Goal: Information Seeking & Learning: Learn about a topic

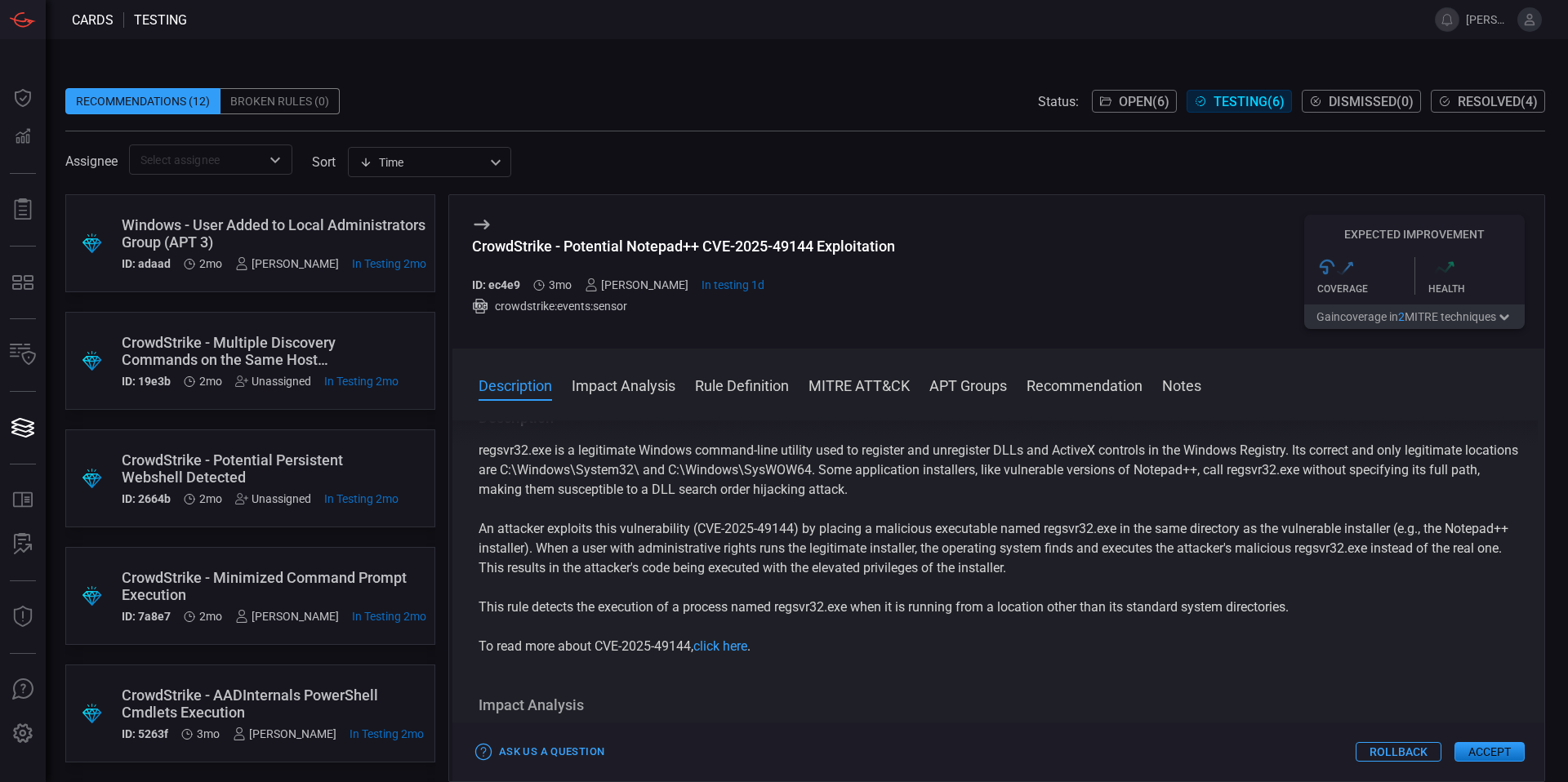
click at [253, 582] on div "CrowdStrike - Minimized Command Prompt Execution" at bounding box center [274, 586] width 305 height 34
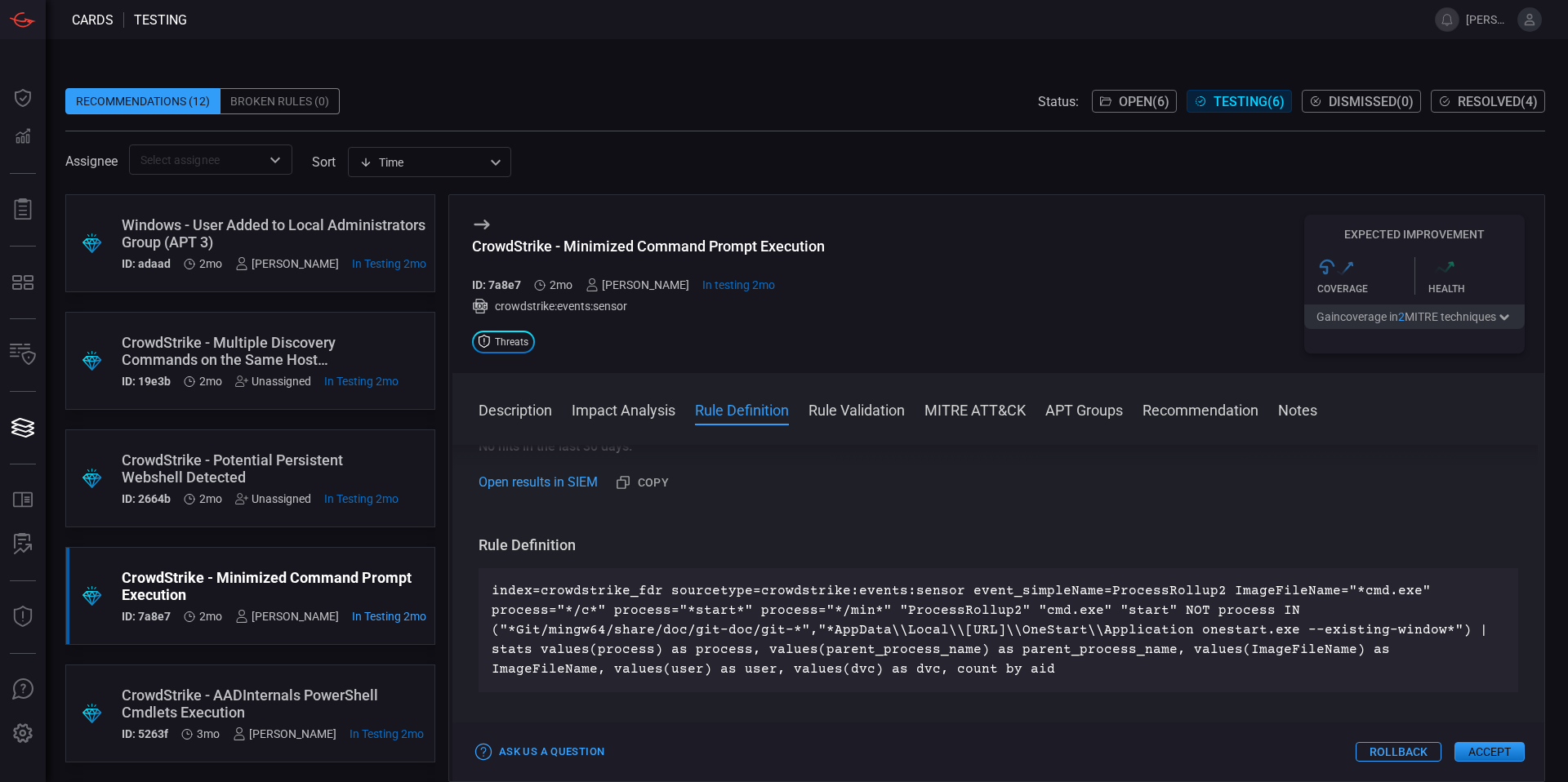
scroll to position [456, 0]
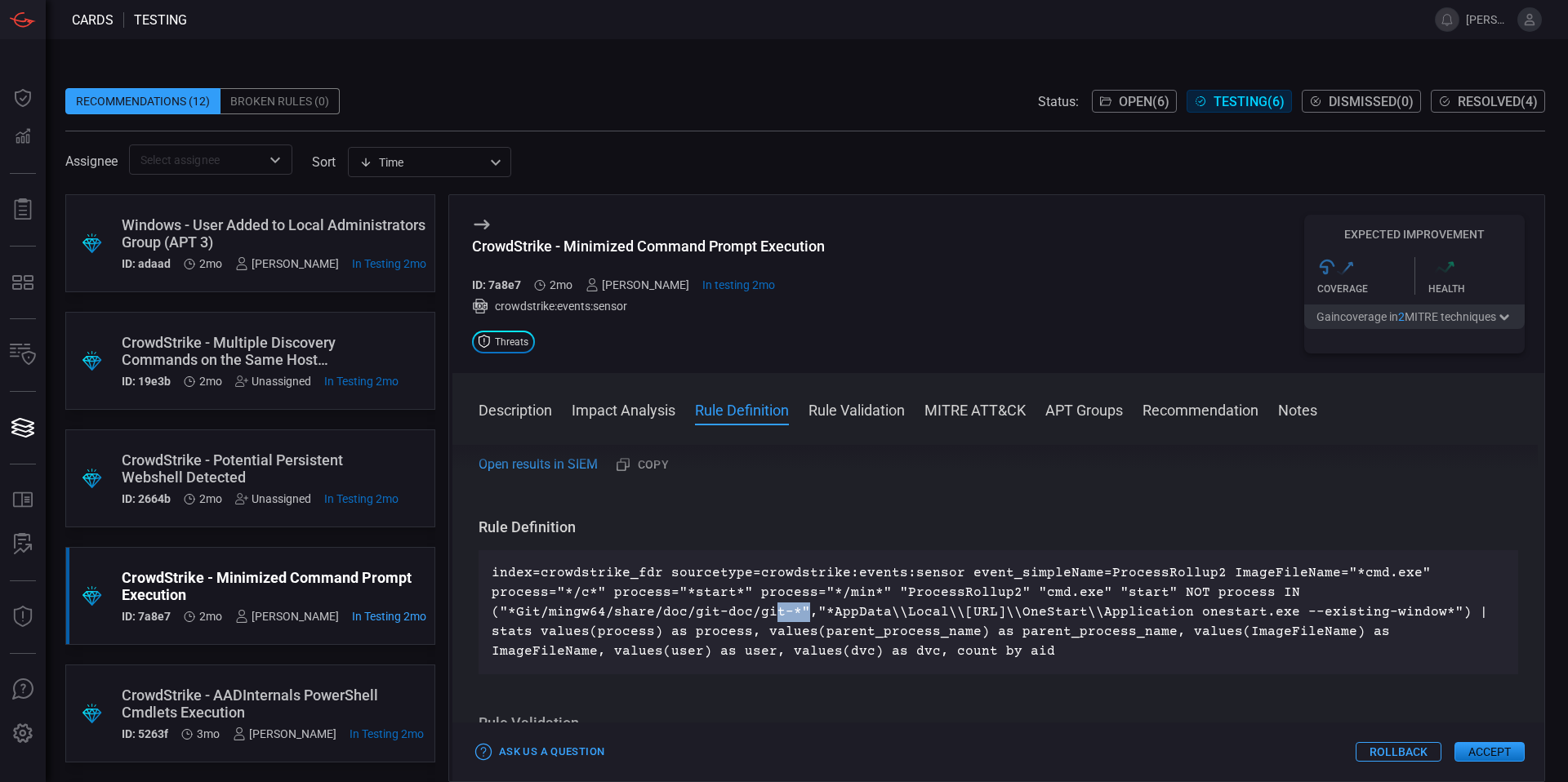
drag, startPoint x: 770, startPoint y: 614, endPoint x: 798, endPoint y: 619, distance: 28.4
click at [798, 619] on p "index=crowdstrike_fdr sourcetype=crowdstrike:events:sensor event_simpleName=Pro…" at bounding box center [998, 612] width 1013 height 98
drag, startPoint x: 798, startPoint y: 618, endPoint x: 726, endPoint y: 620, distance: 72.0
click at [797, 618] on p "index=crowdstrike_fdr sourcetype=crowdstrike:events:sensor event_simpleName=Pro…" at bounding box center [998, 612] width 1013 height 98
drag, startPoint x: 497, startPoint y: 617, endPoint x: 783, endPoint y: 606, distance: 286.2
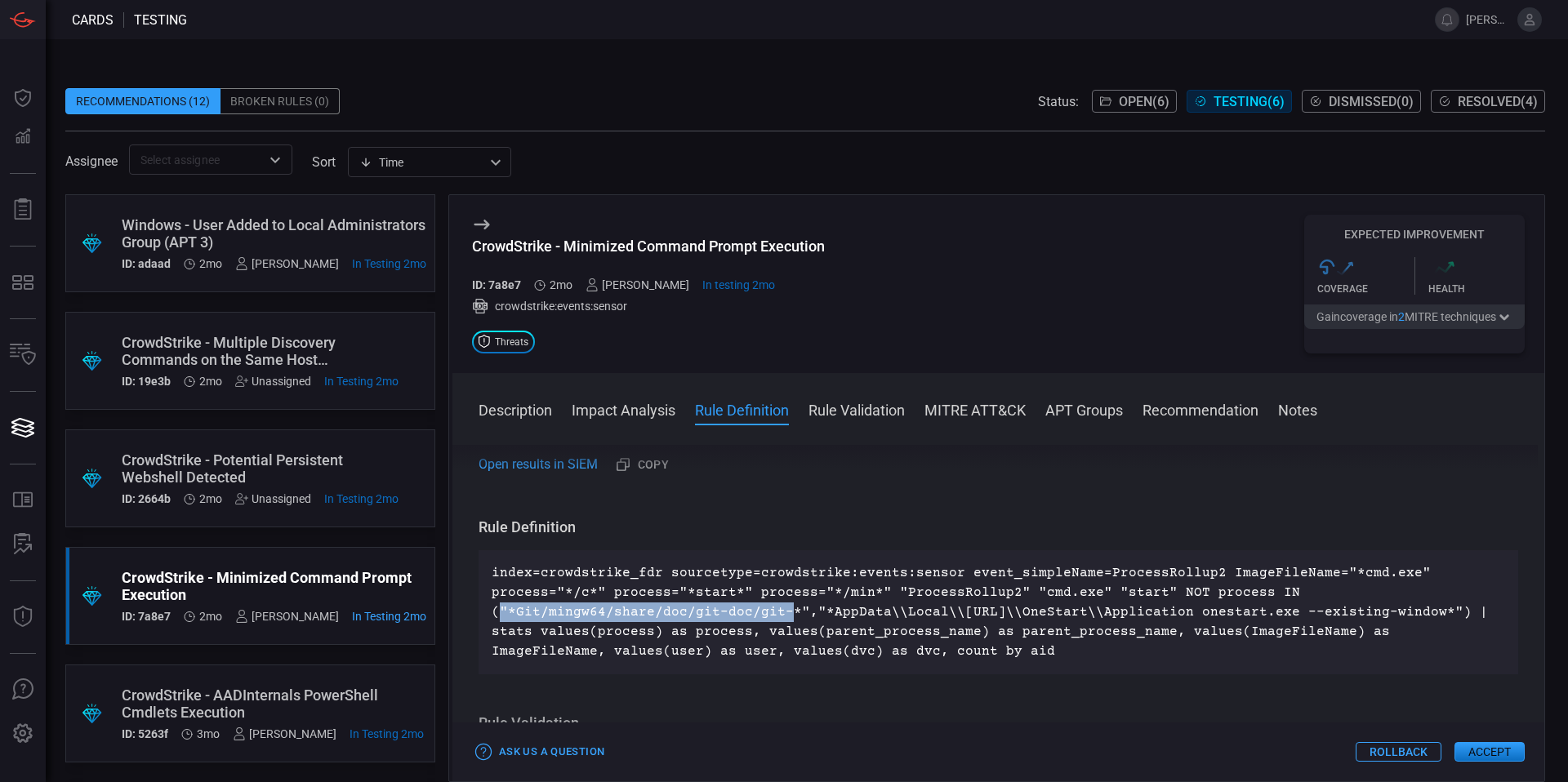
click at [781, 605] on p "index=crowdstrike_fdr sourcetype=crowdstrike:events:sensor event_simpleName=Pro…" at bounding box center [998, 612] width 1013 height 98
click at [785, 609] on p "index=crowdstrike_fdr sourcetype=crowdstrike:events:sensor event_simpleName=Pro…" at bounding box center [998, 612] width 1013 height 98
click at [779, 612] on p "index=crowdstrike_fdr sourcetype=crowdstrike:events:sensor event_simpleName=Pro…" at bounding box center [998, 612] width 1013 height 98
click at [777, 621] on p "index=crowdstrike_fdr sourcetype=crowdstrike:events:sensor event_simpleName=Pro…" at bounding box center [998, 612] width 1013 height 98
click at [776, 613] on p "index=crowdstrike_fdr sourcetype=crowdstrike:events:sensor event_simpleName=Pro…" at bounding box center [998, 612] width 1013 height 98
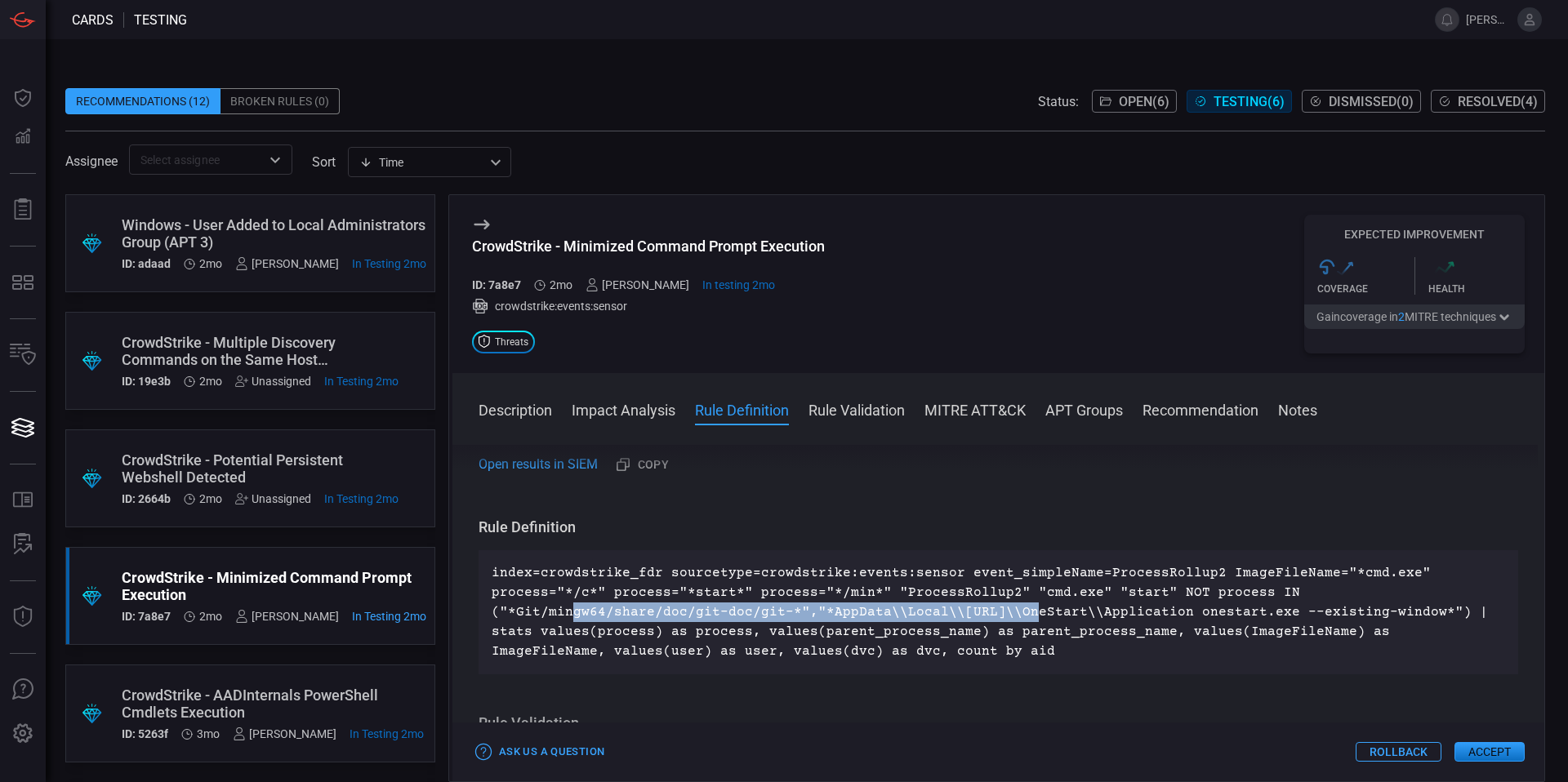
drag, startPoint x: 573, startPoint y: 605, endPoint x: 1017, endPoint y: 615, distance: 444.1
click at [1017, 615] on p "index=crowdstrike_fdr sourcetype=crowdstrike:events:sensor event_simpleName=Pro…" at bounding box center [998, 612] width 1013 height 98
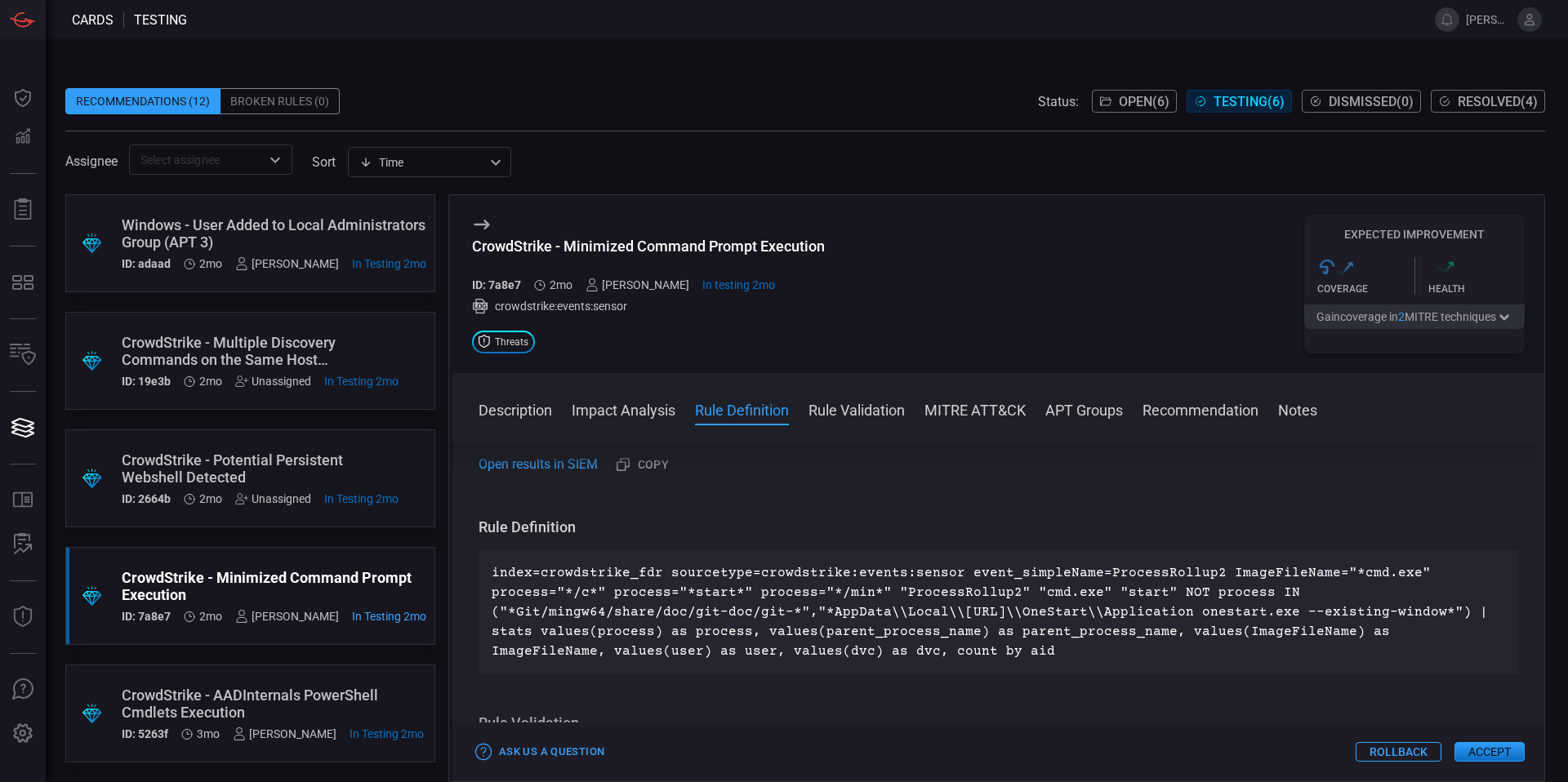
drag, startPoint x: 1016, startPoint y: 615, endPoint x: 992, endPoint y: 615, distance: 24.0
click at [1016, 615] on p "index=crowdstrike_fdr sourcetype=crowdstrike:events:sensor event_simpleName=Pro…" at bounding box center [998, 612] width 1013 height 98
drag, startPoint x: 780, startPoint y: 614, endPoint x: 735, endPoint y: 616, distance: 45.0
click at [735, 616] on p "index=crowdstrike_fdr sourcetype=crowdstrike:events:sensor event_simpleName=Pro…" at bounding box center [998, 612] width 1013 height 98
click at [784, 614] on p "index=crowdstrike_fdr sourcetype=crowdstrike:events:sensor event_simpleName=Pro…" at bounding box center [998, 612] width 1013 height 98
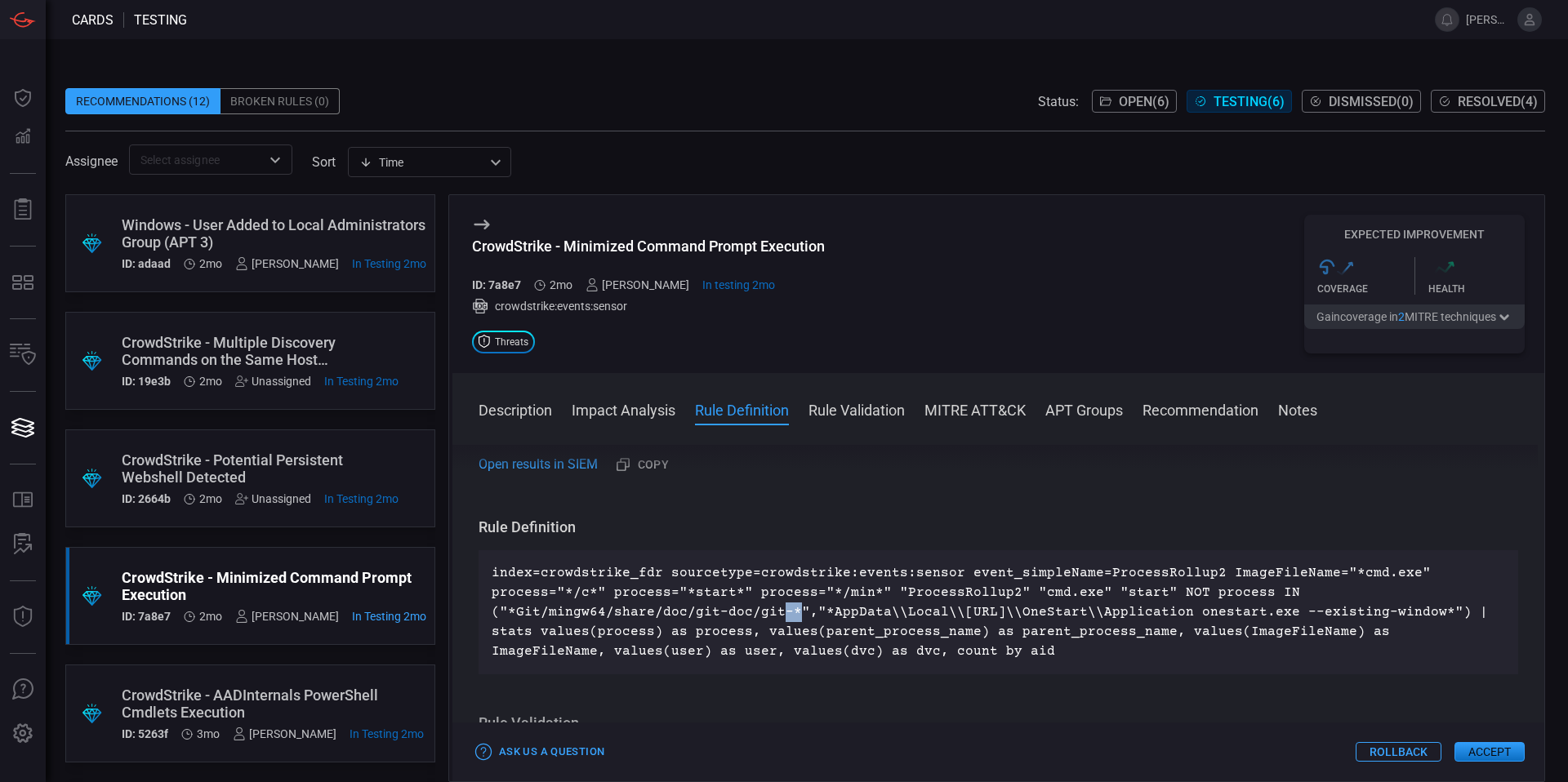
drag, startPoint x: 784, startPoint y: 614, endPoint x: 775, endPoint y: 612, distance: 9.2
click at [775, 612] on p "index=crowdstrike_fdr sourcetype=crowdstrike:events:sensor event_simpleName=Pro…" at bounding box center [998, 612] width 1013 height 98
click at [779, 614] on p "index=crowdstrike_fdr sourcetype=crowdstrike:events:sensor event_simpleName=Pro…" at bounding box center [998, 612] width 1013 height 98
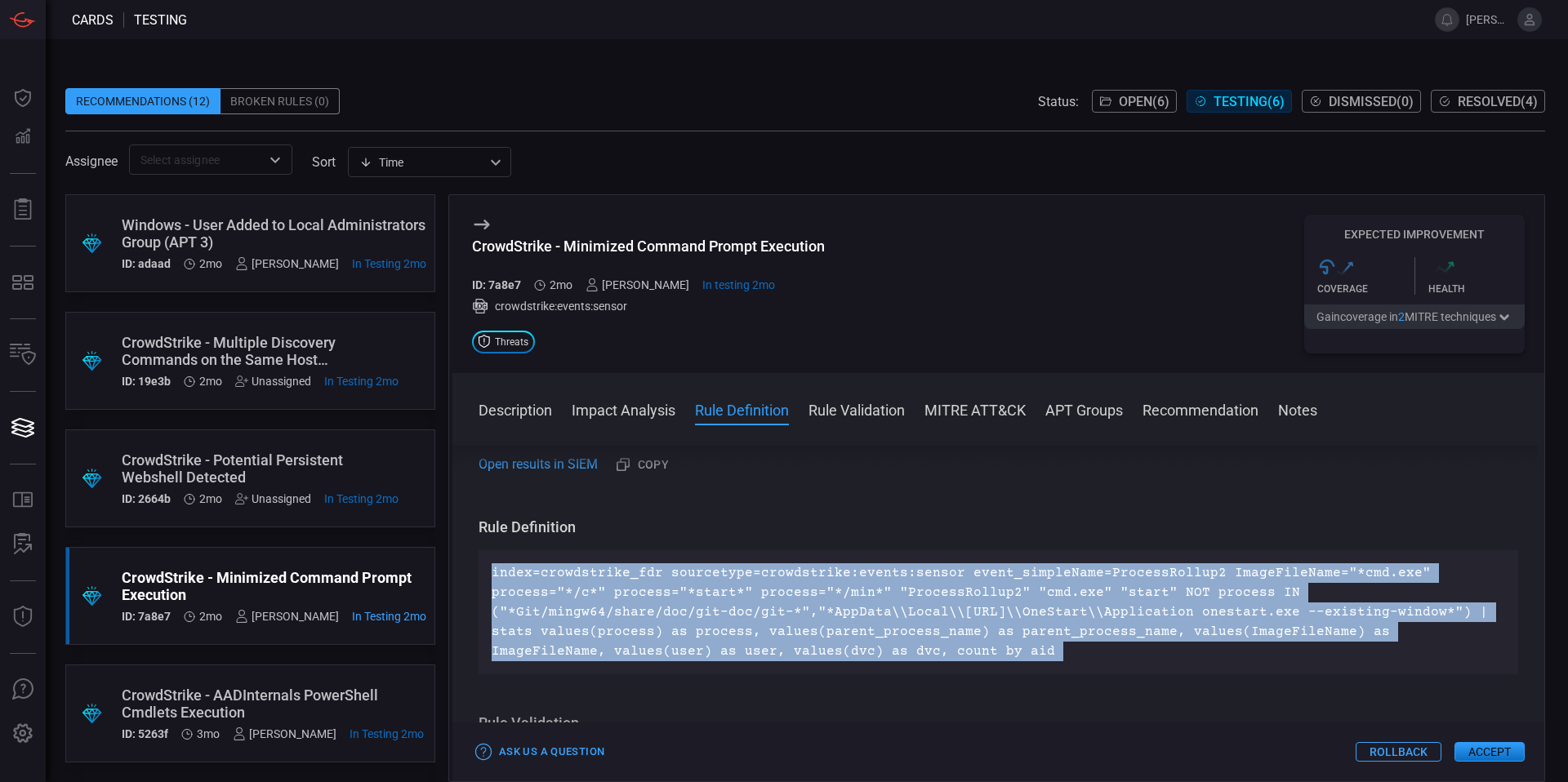
click at [779, 614] on p "index=crowdstrike_fdr sourcetype=crowdstrike:events:sensor event_simpleName=Pro…" at bounding box center [998, 612] width 1013 height 98
click at [784, 621] on p "index=crowdstrike_fdr sourcetype=crowdstrike:events:sensor event_simpleName=Pro…" at bounding box center [998, 612] width 1013 height 98
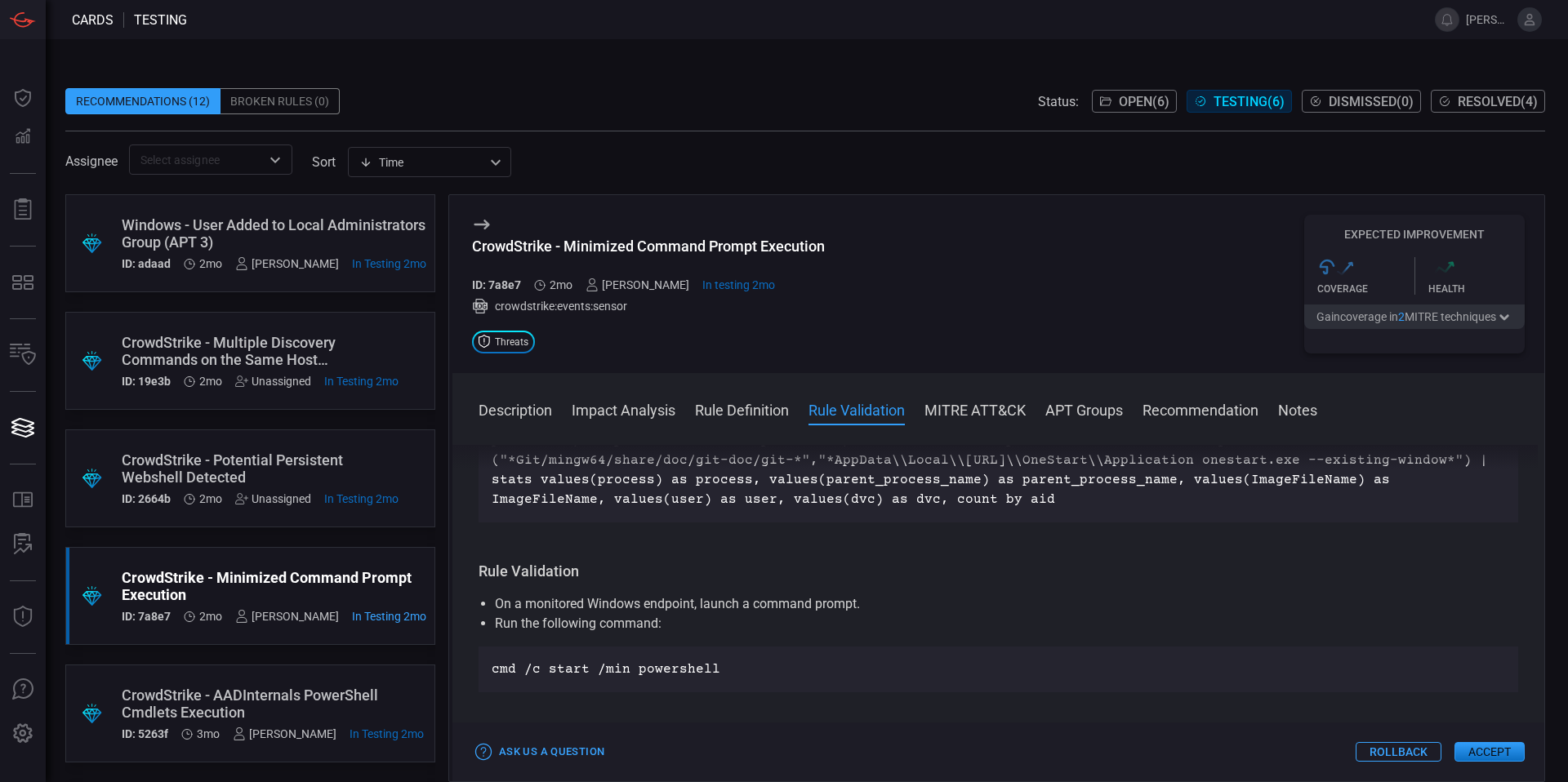
scroll to position [605, 0]
click at [675, 674] on p "cmd /c start /min powershell" at bounding box center [998, 673] width 1013 height 20
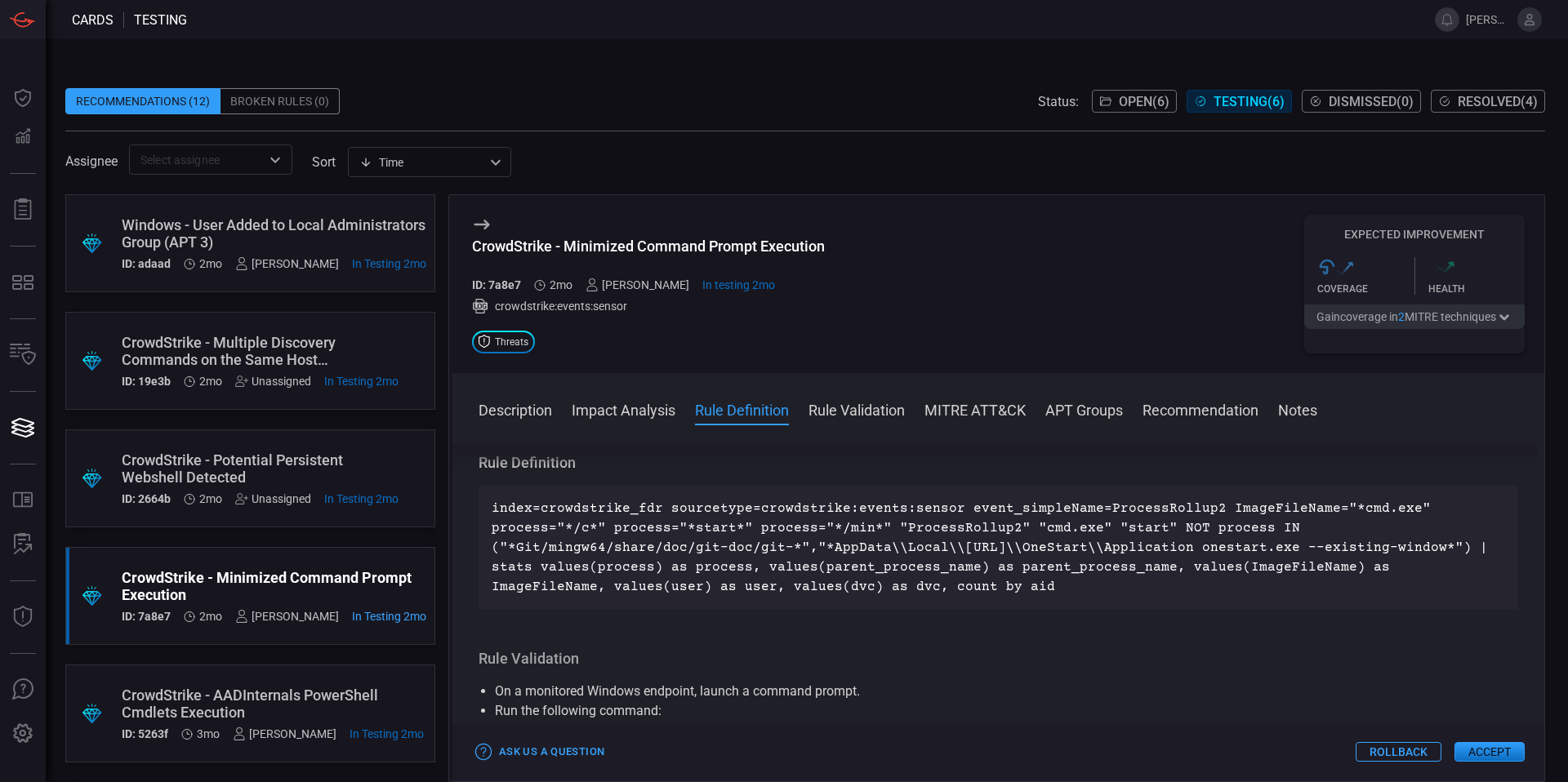
scroll to position [517, 0]
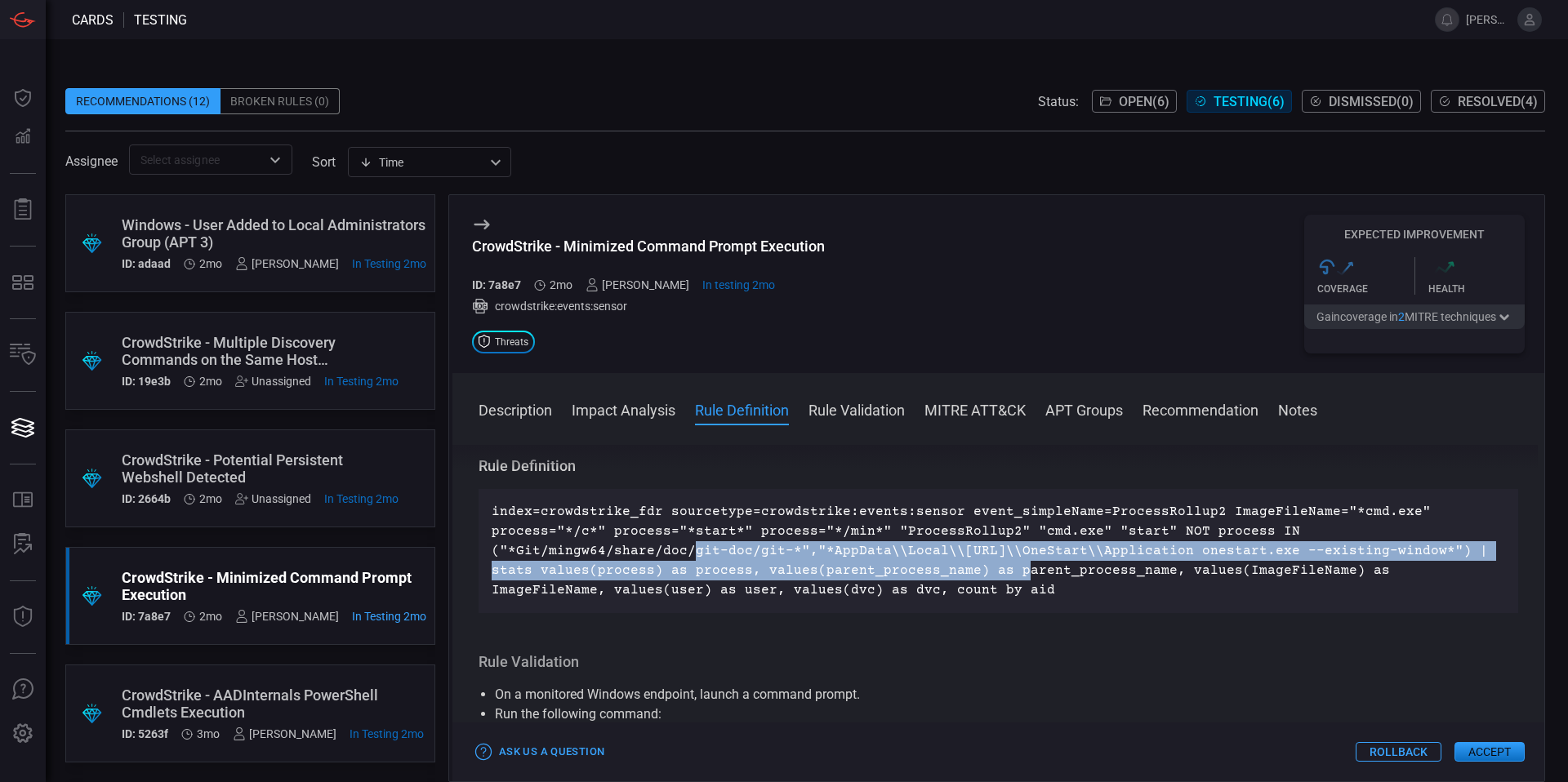
drag, startPoint x: 954, startPoint y: 565, endPoint x: 682, endPoint y: 552, distance: 272.3
click at [686, 551] on p "index=crowdstrike_fdr sourcetype=crowdstrike:events:sensor event_simpleName=Pro…" at bounding box center [998, 551] width 1013 height 98
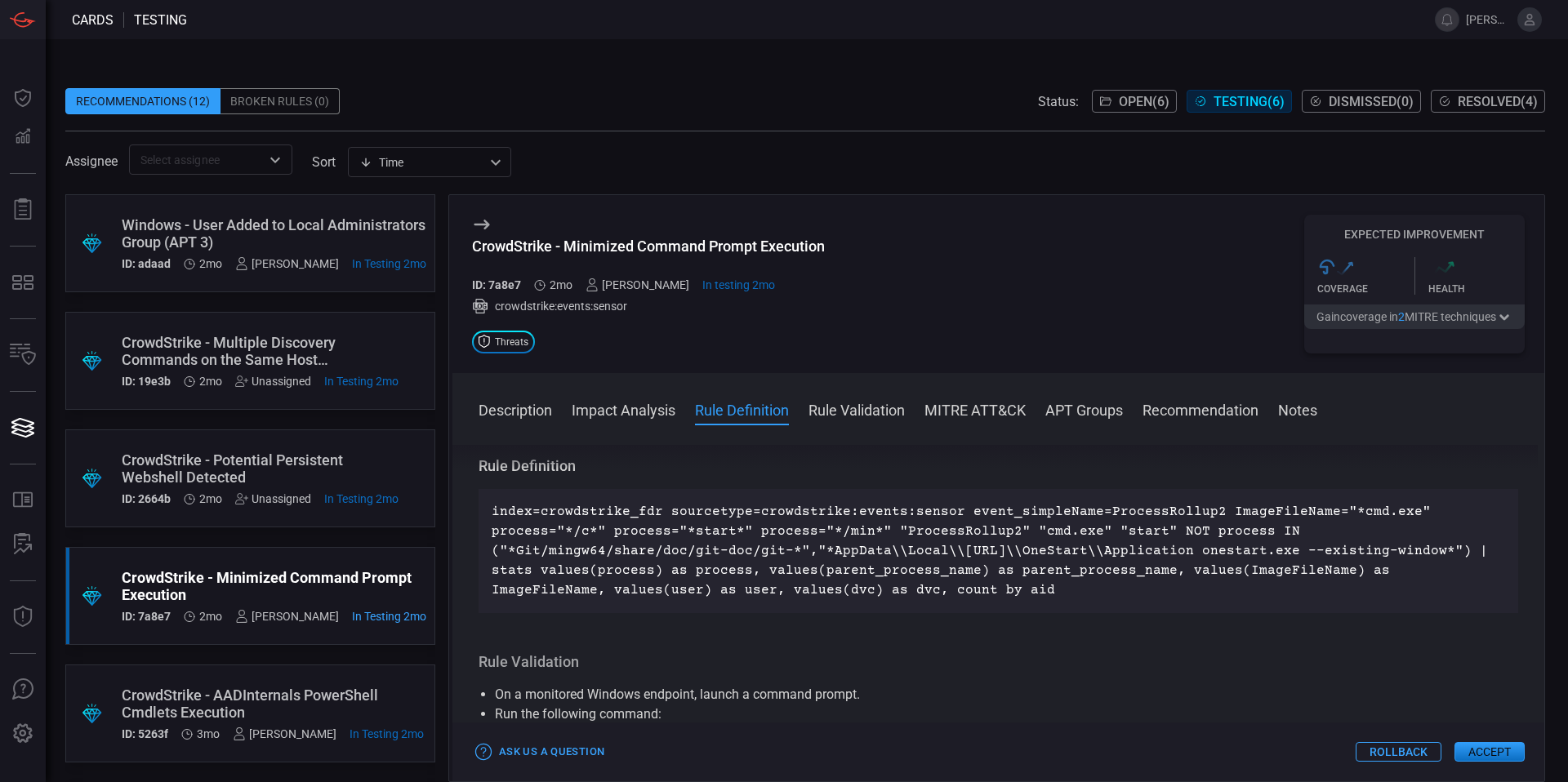
click at [682, 552] on p "index=crowdstrike_fdr sourcetype=crowdstrike:events:sensor event_simpleName=Pro…" at bounding box center [998, 551] width 1013 height 98
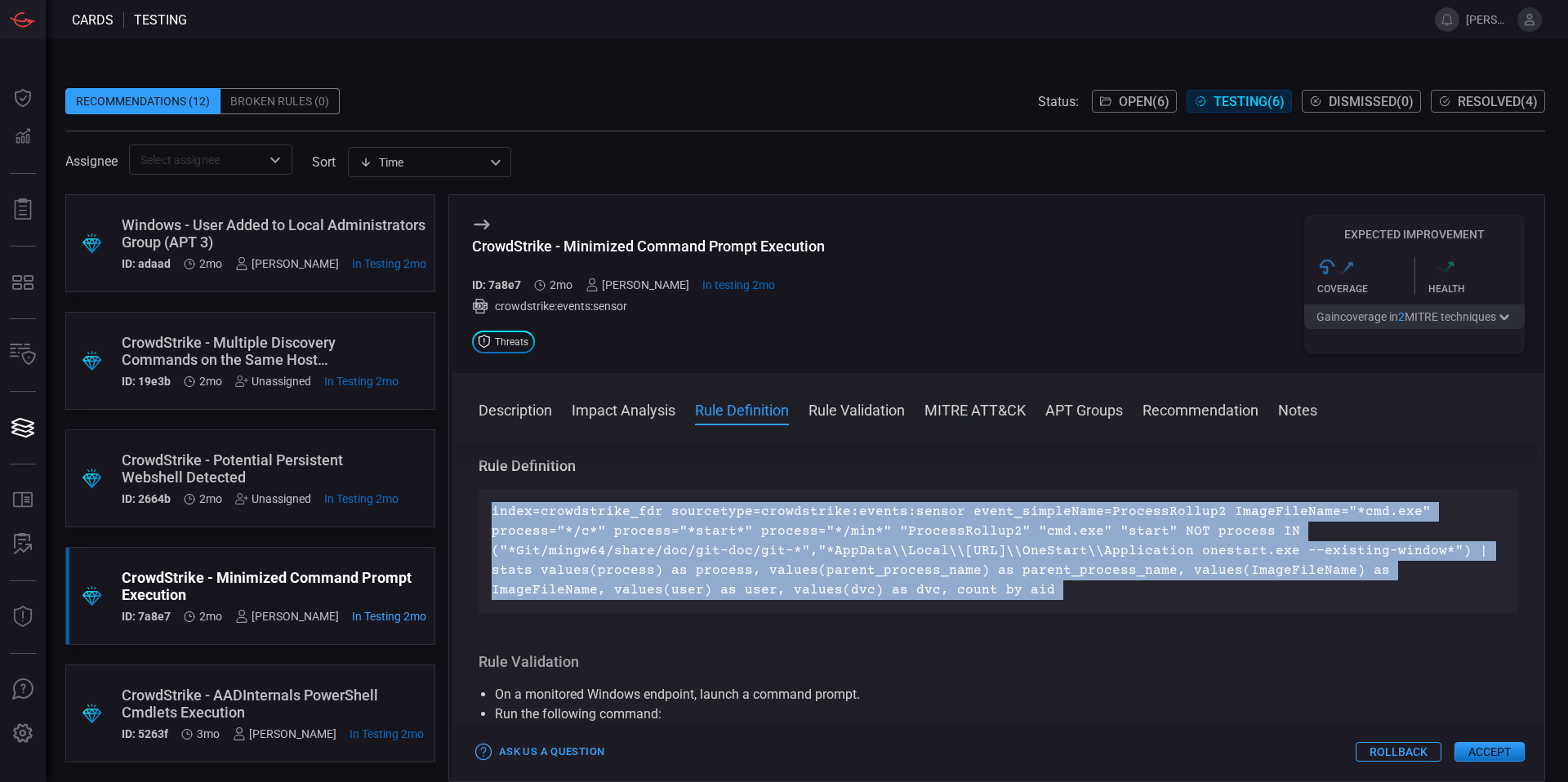
click at [682, 552] on p "index=crowdstrike_fdr sourcetype=crowdstrike:events:sensor event_simpleName=Pro…" at bounding box center [998, 551] width 1013 height 98
click at [960, 632] on div "Description cmd.exe is the Windows Command Prompt used to execute commands and …" at bounding box center [998, 610] width 1092 height 331
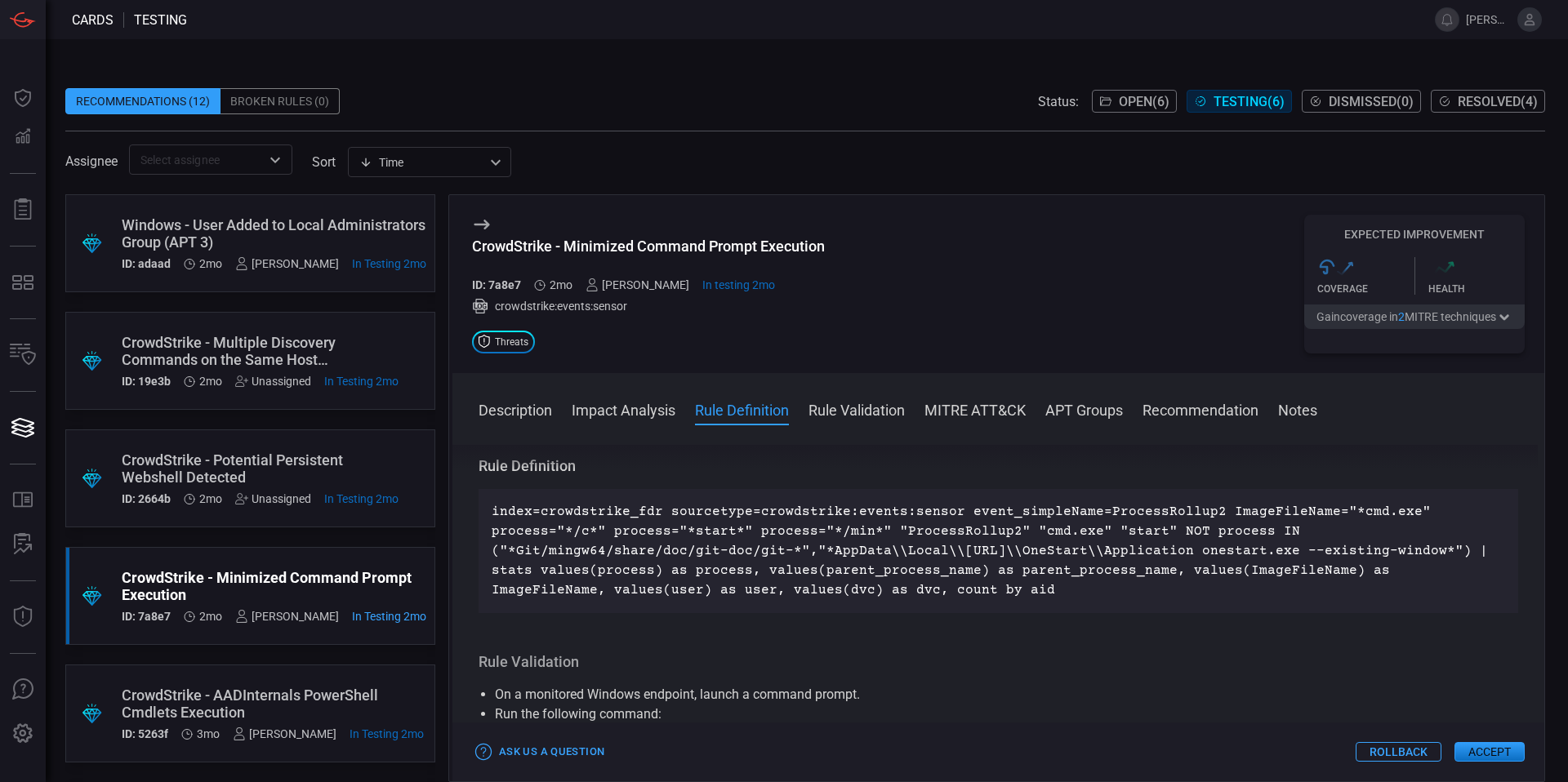
drag, startPoint x: 924, startPoint y: 588, endPoint x: 763, endPoint y: 585, distance: 161.0
click at [764, 585] on p "index=crowdstrike_fdr sourcetype=crowdstrike:events:sensor event_simpleName=Pro…" at bounding box center [998, 551] width 1013 height 98
click at [764, 586] on p "index=crowdstrike_fdr sourcetype=crowdstrike:events:sensor event_simpleName=Pro…" at bounding box center [998, 551] width 1013 height 98
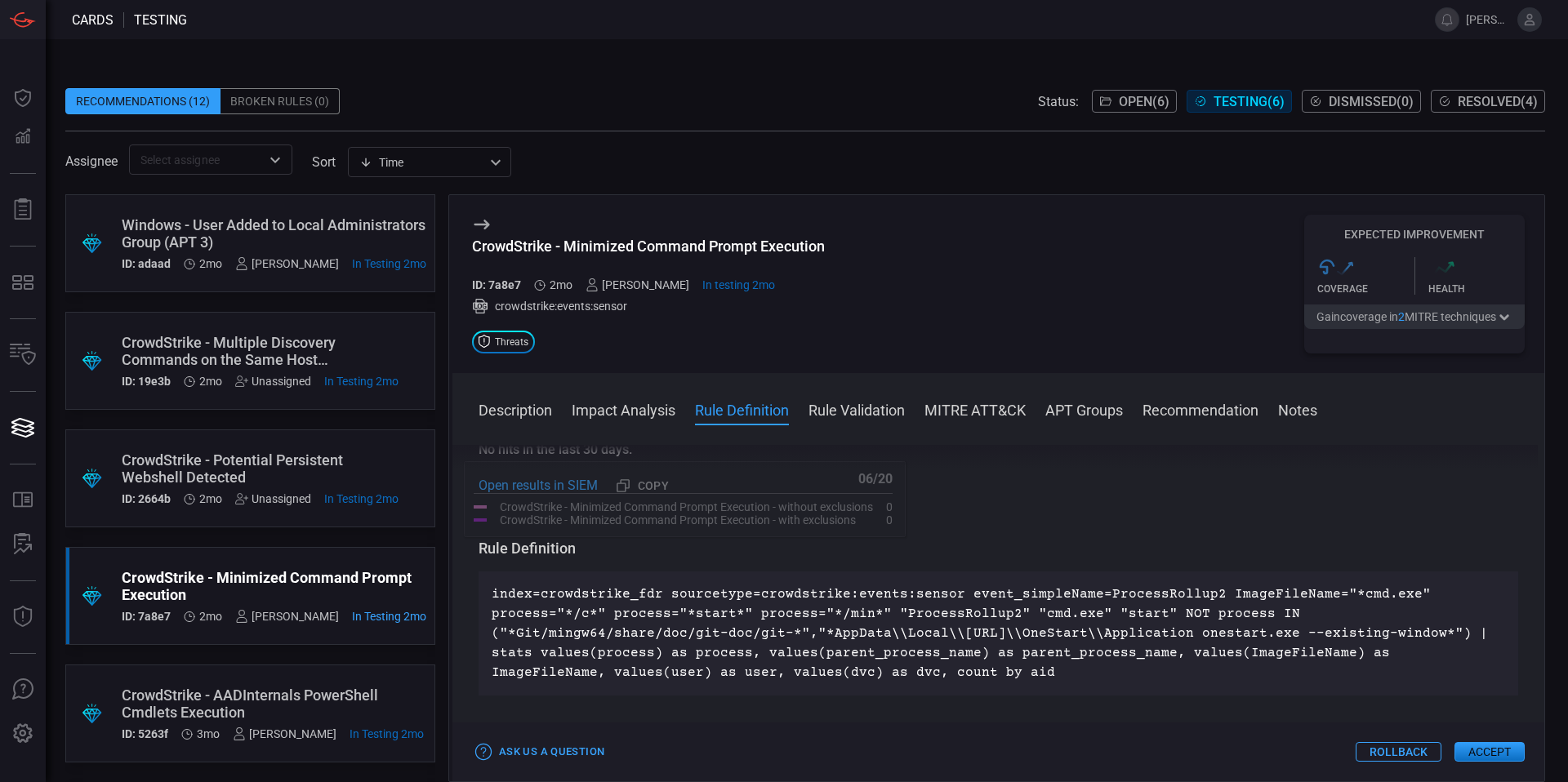
scroll to position [451, 0]
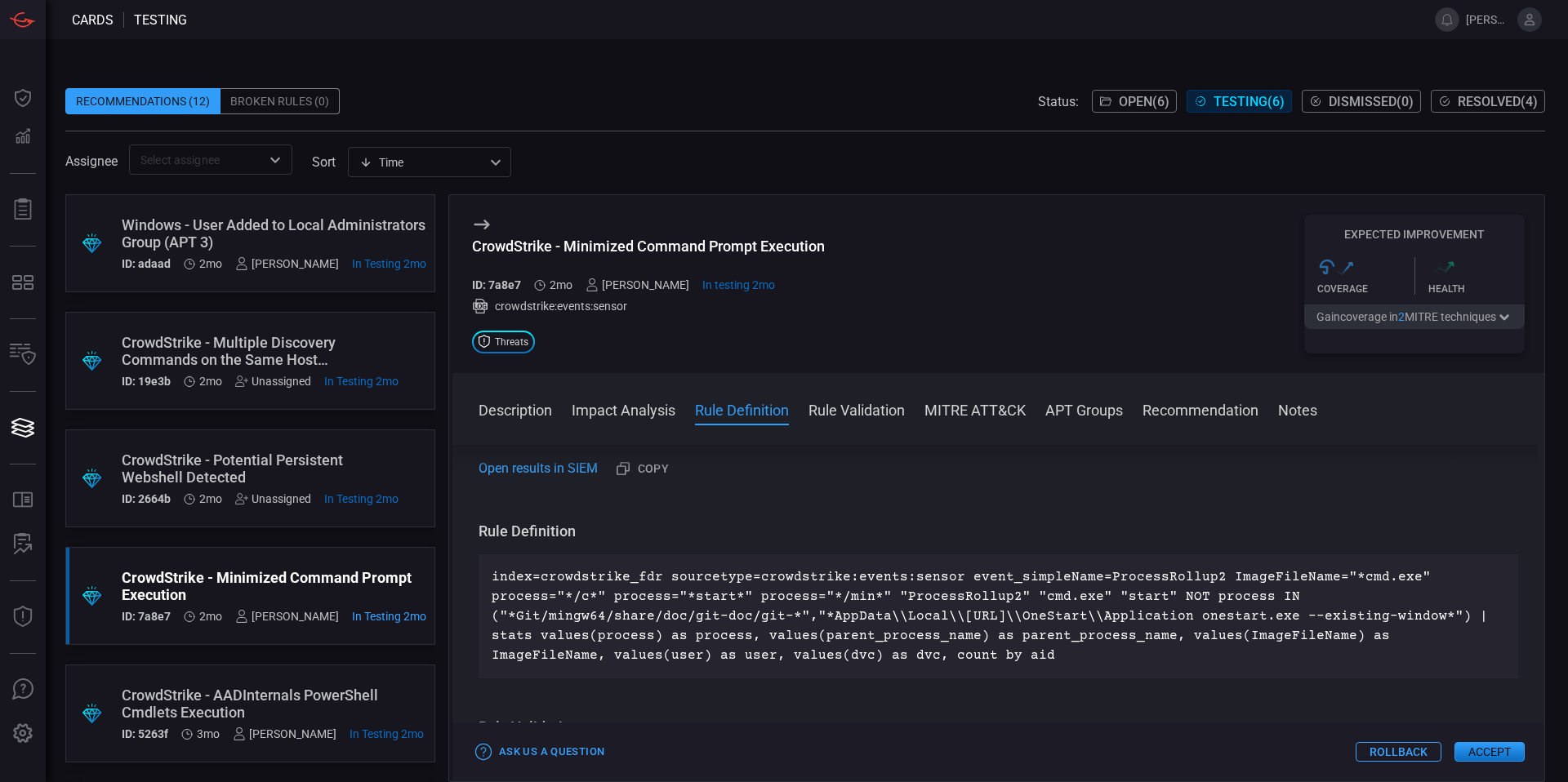
click at [213, 717] on div "CrowdStrike - AADInternals PowerShell Cmdlets Execution" at bounding box center [272, 704] width 302 height 34
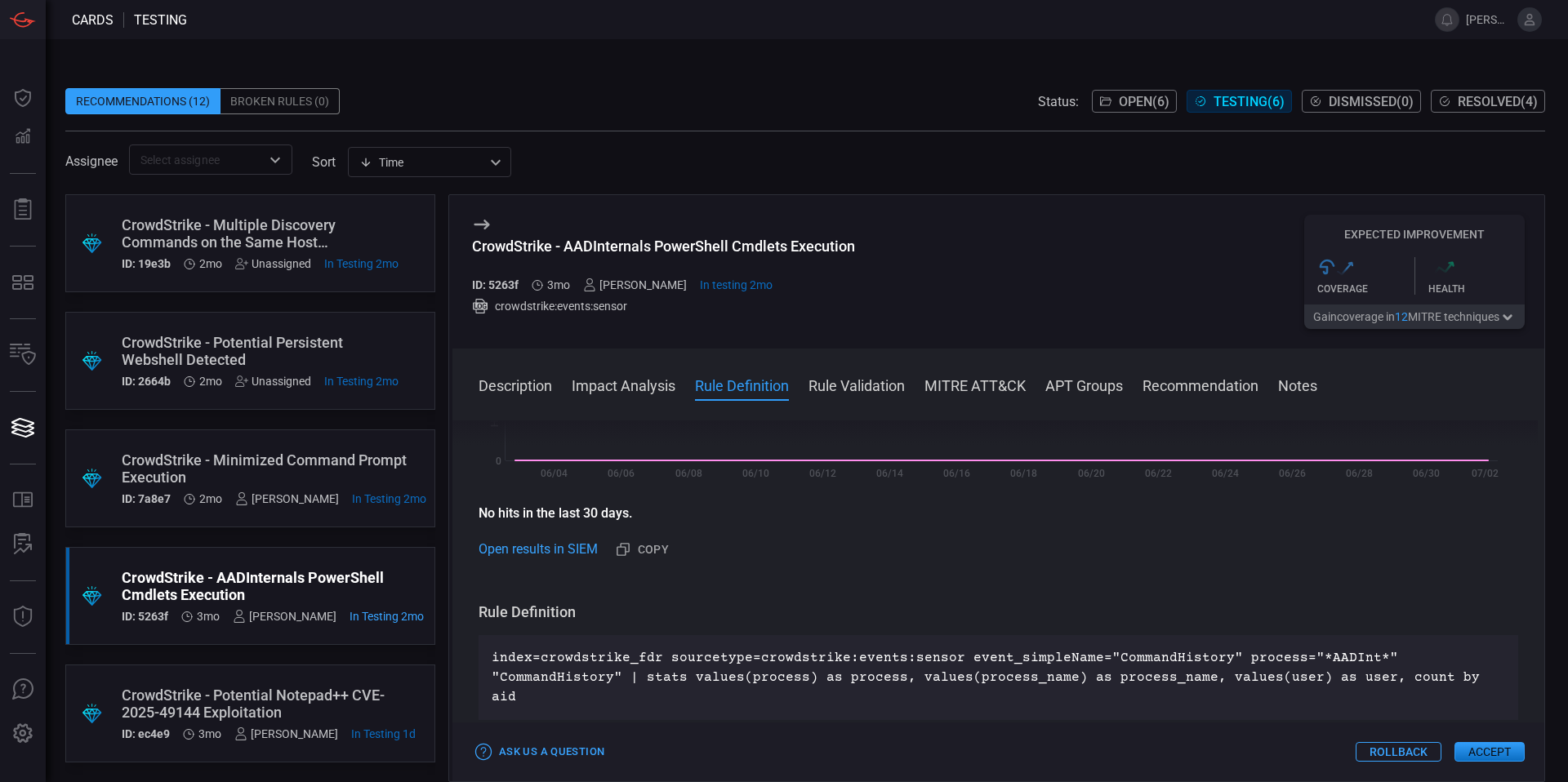
scroll to position [129, 0]
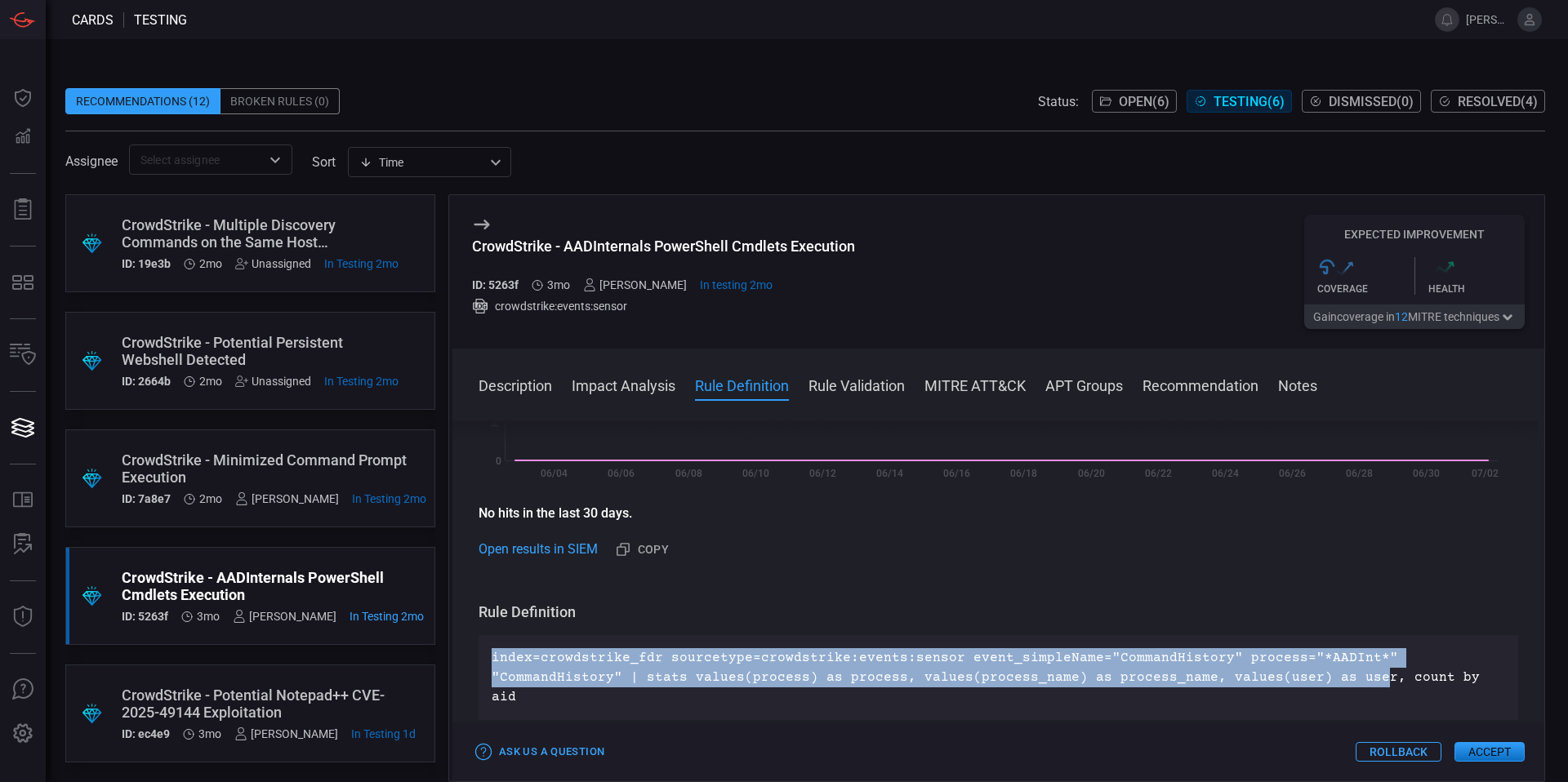
drag, startPoint x: 492, startPoint y: 663, endPoint x: 1352, endPoint y: 668, distance: 860.0
click at [1352, 668] on p "index=crowdstrike_fdr sourcetype=crowdstrike:events:sensor event_simpleName="Co…" at bounding box center [998, 678] width 1013 height 59
click at [1080, 668] on p "index=crowdstrike_fdr sourcetype=crowdstrike:events:sensor event_simpleName="Co…" at bounding box center [998, 678] width 1013 height 59
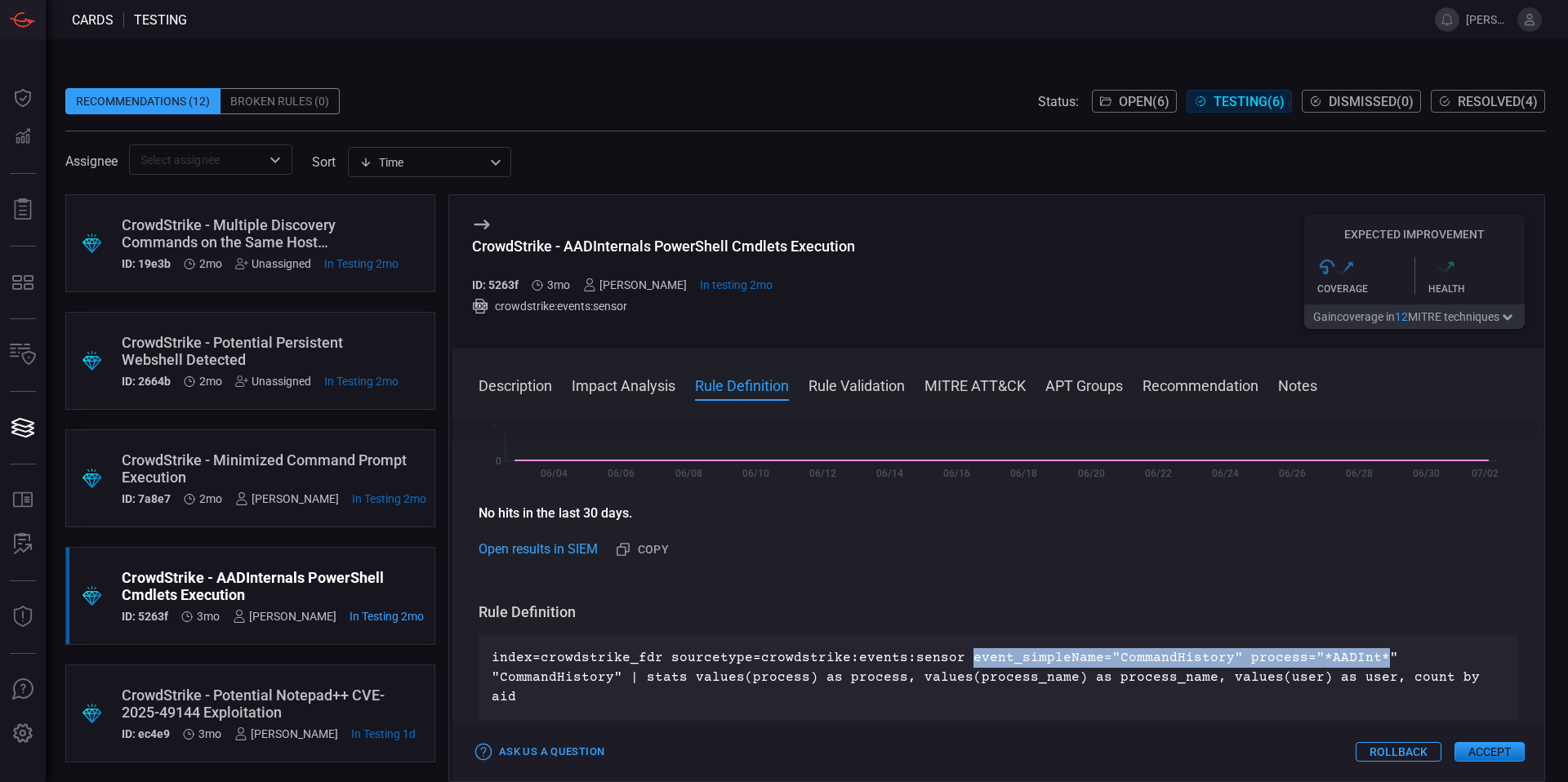
drag, startPoint x: 953, startPoint y: 658, endPoint x: 1352, endPoint y: 657, distance: 399.0
click at [1352, 657] on p "index=crowdstrike_fdr sourcetype=crowdstrike:events:sensor event_simpleName="Co…" at bounding box center [998, 678] width 1013 height 59
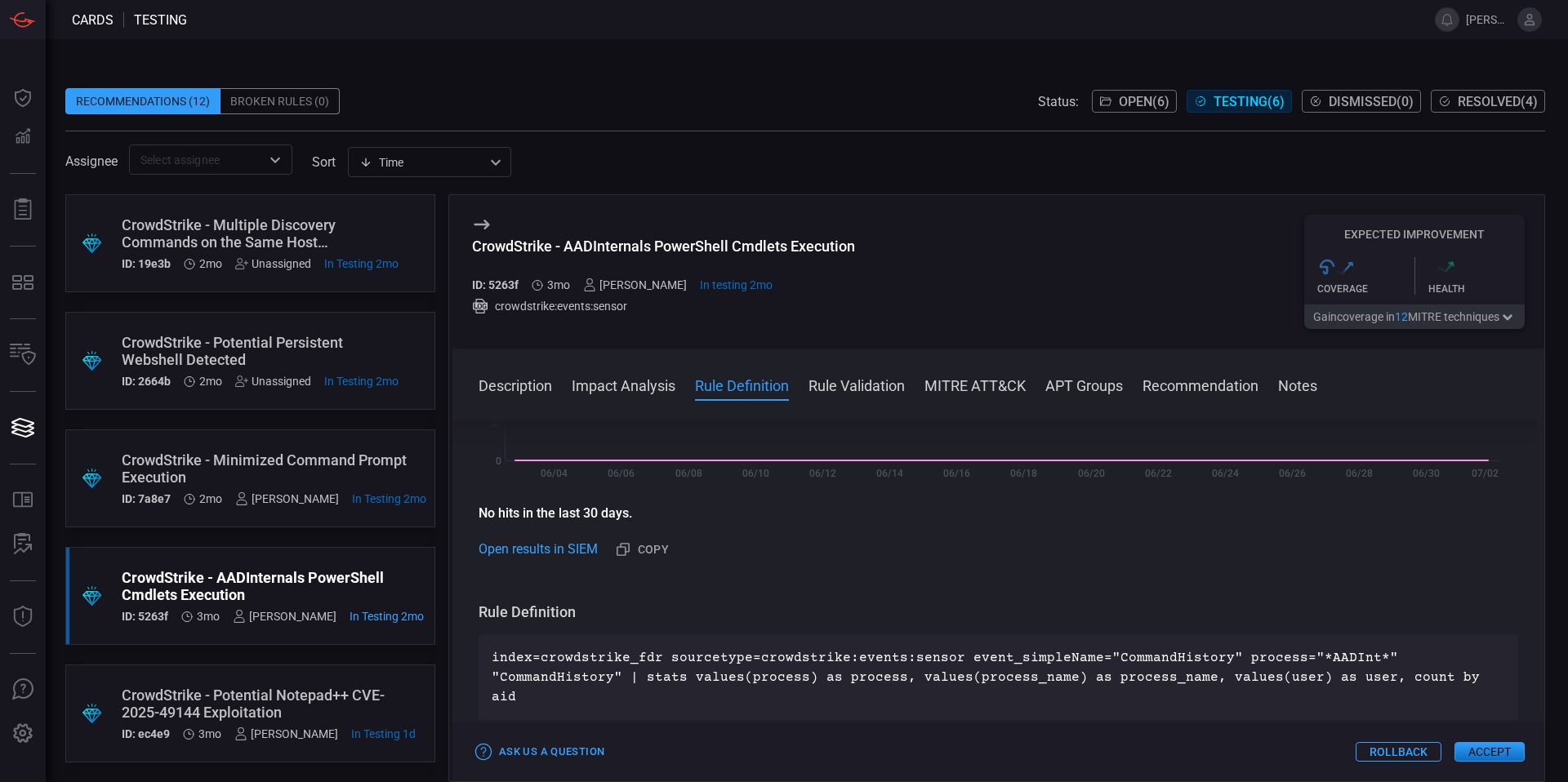
click at [856, 669] on p "index=crowdstrike_fdr sourcetype=crowdstrike:events:sensor event_simpleName="Co…" at bounding box center [998, 678] width 1013 height 59
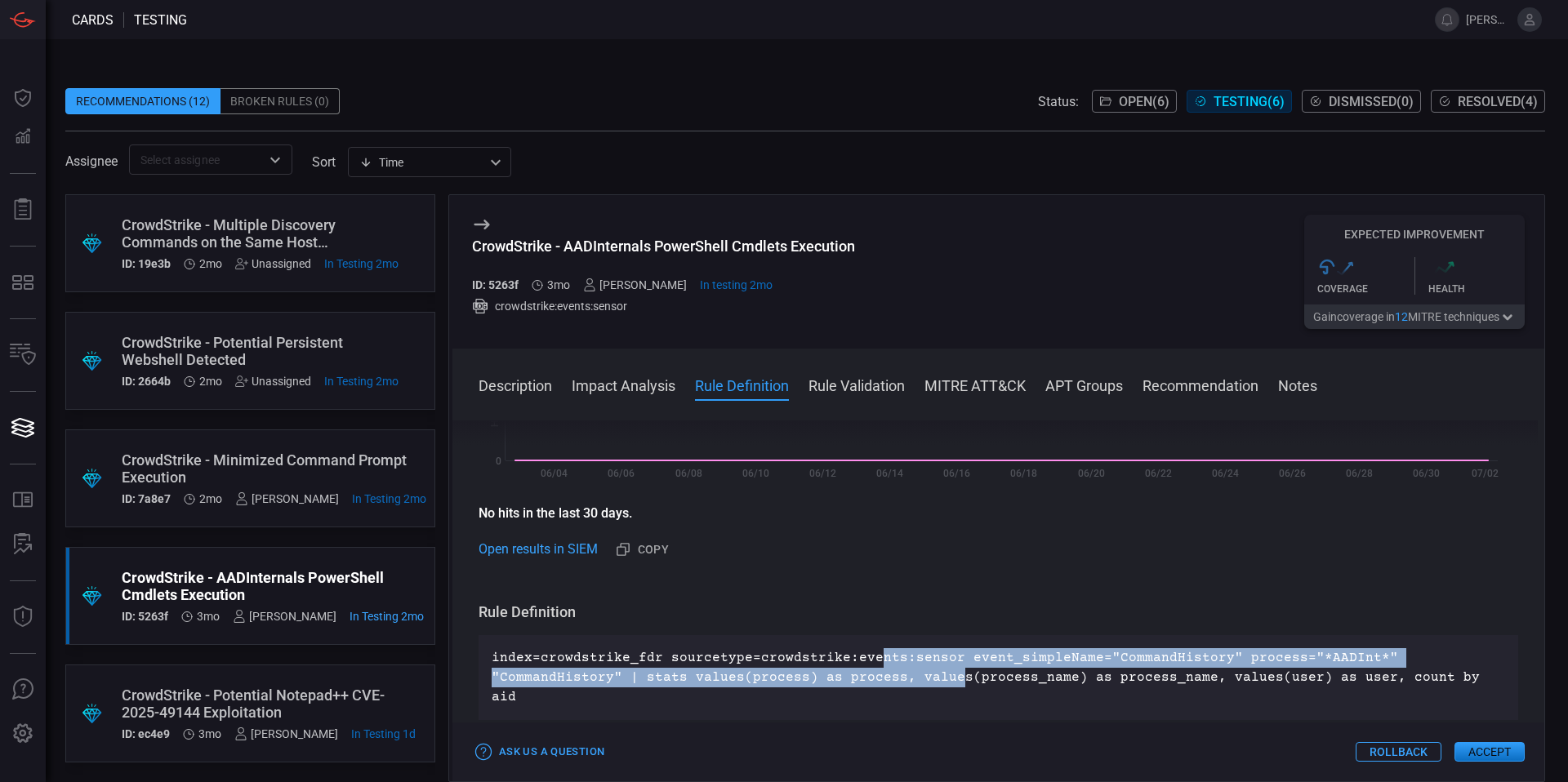
drag, startPoint x: 870, startPoint y: 655, endPoint x: 946, endPoint y: 669, distance: 77.3
click at [946, 669] on p "index=crowdstrike_fdr sourcetype=crowdstrike:events:sensor event_simpleName="Co…" at bounding box center [998, 678] width 1013 height 59
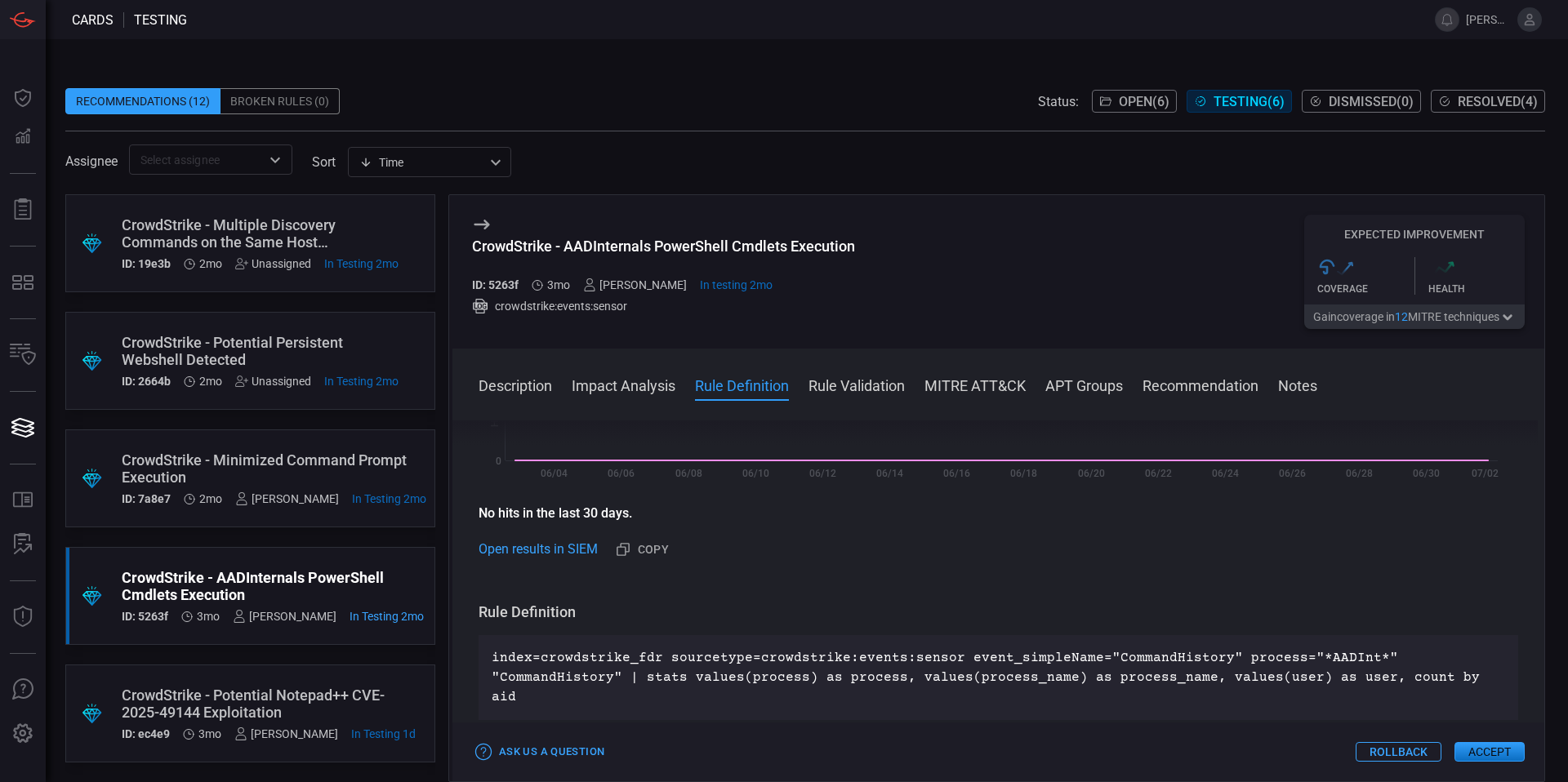
click at [946, 670] on p "index=crowdstrike_fdr sourcetype=crowdstrike:events:sensor event_simpleName="Co…" at bounding box center [998, 678] width 1013 height 59
drag, startPoint x: 970, startPoint y: 650, endPoint x: 1005, endPoint y: 666, distance: 38.5
click at [1007, 664] on p "index=crowdstrike_fdr sourcetype=crowdstrike:events:sensor event_simpleName="Co…" at bounding box center [998, 678] width 1013 height 59
click at [1004, 666] on p "index=crowdstrike_fdr sourcetype=crowdstrike:events:sensor event_simpleName="Co…" at bounding box center [998, 678] width 1013 height 59
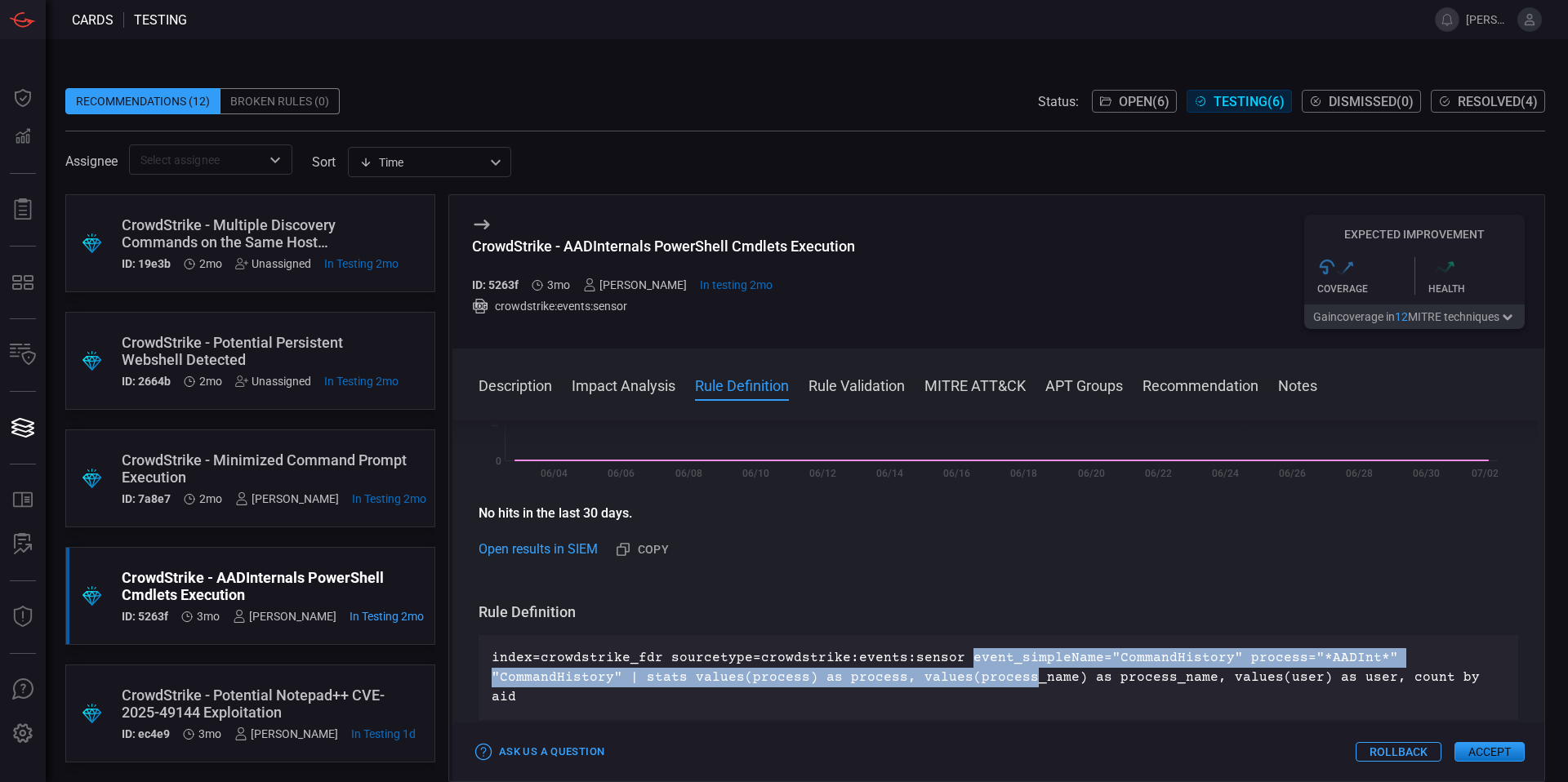
drag, startPoint x: 955, startPoint y: 658, endPoint x: 1017, endPoint y: 678, distance: 65.1
click at [1017, 678] on p "index=crowdstrike_fdr sourcetype=crowdstrike:events:sensor event_simpleName="Co…" at bounding box center [998, 678] width 1013 height 59
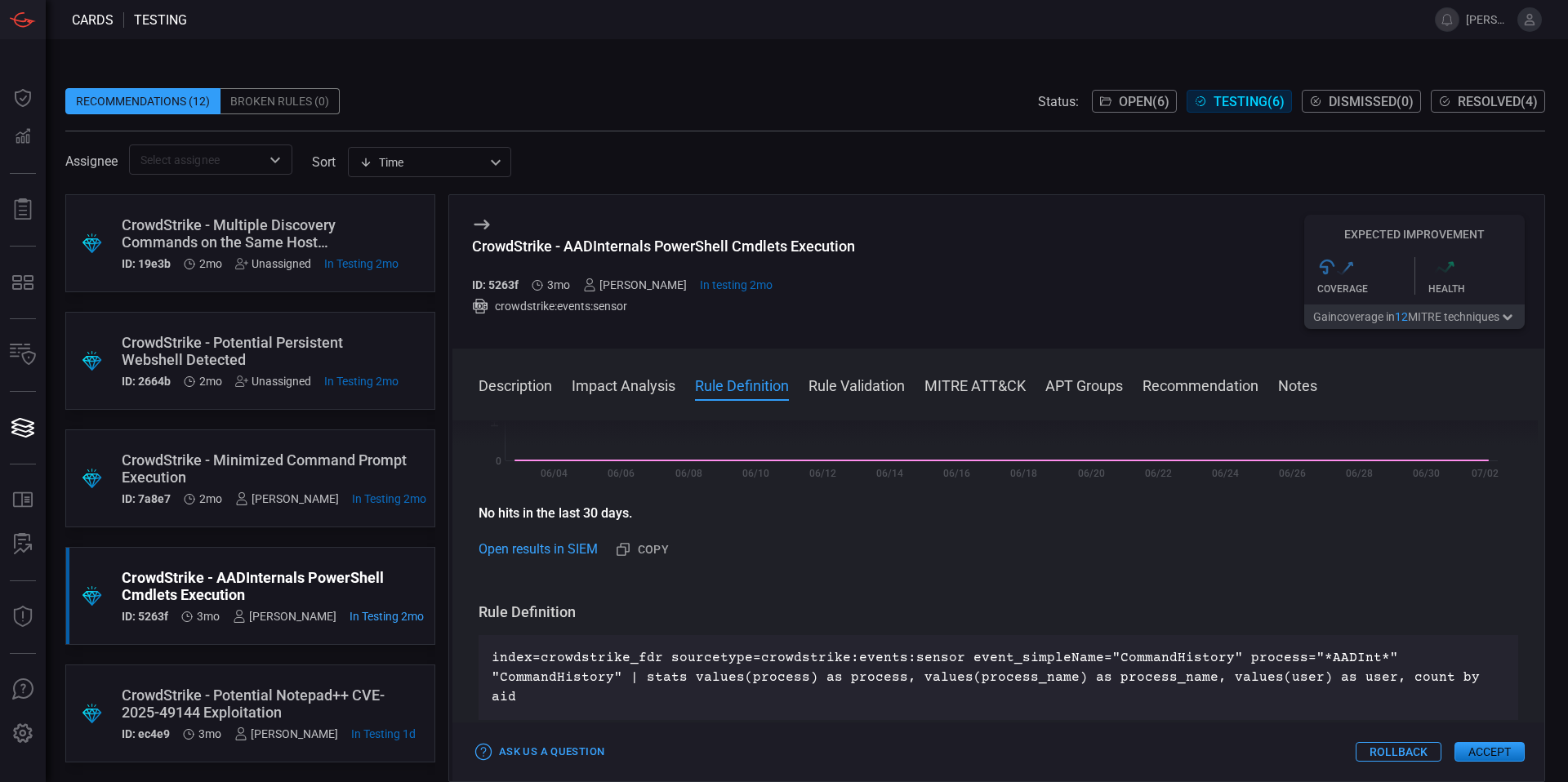
click at [974, 660] on p "index=crowdstrike_fdr sourcetype=crowdstrike:events:sensor event_simpleName="Co…" at bounding box center [998, 678] width 1013 height 59
click at [944, 666] on p "index=crowdstrike_fdr sourcetype=crowdstrike:events:sensor event_simpleName="Co…" at bounding box center [998, 678] width 1013 height 59
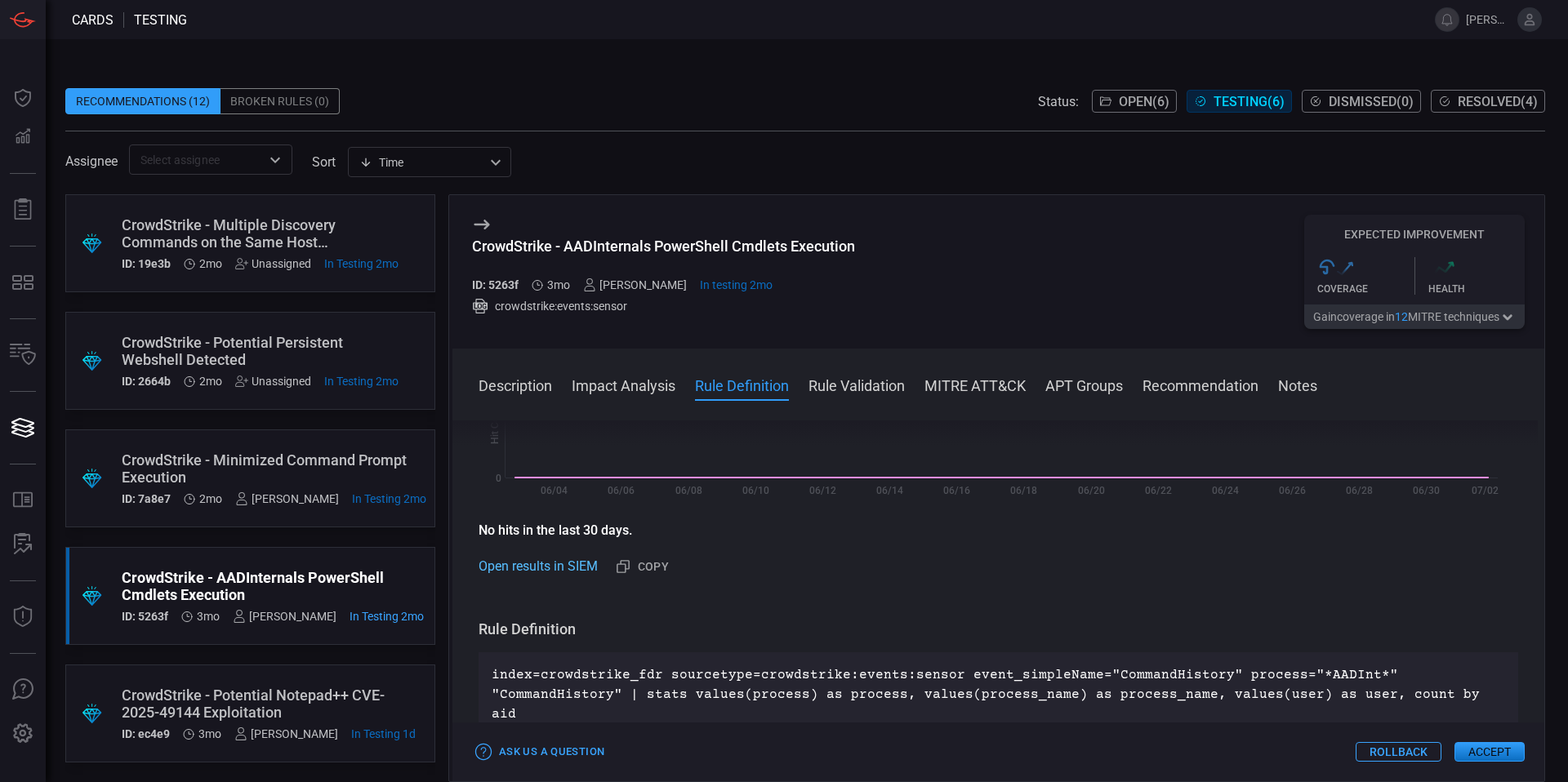
scroll to position [407, 0]
click at [556, 569] on link "Open results in SIEM" at bounding box center [538, 568] width 119 height 20
